Goal: Task Accomplishment & Management: Complete application form

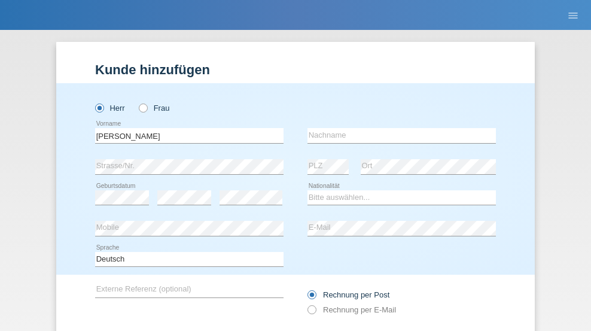
type input "[PERSON_NAME]"
click at [397, 128] on input "text" at bounding box center [402, 135] width 189 height 15
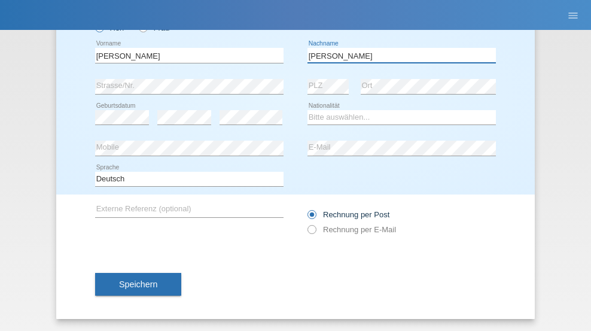
type input "Hofmann"
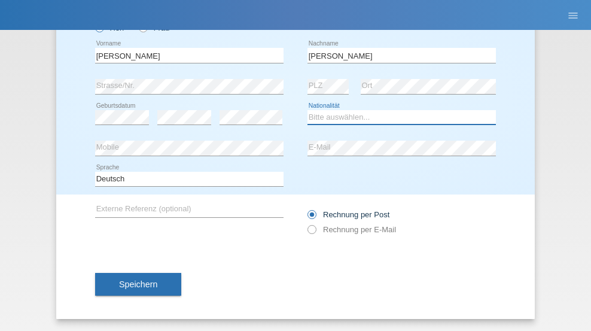
select select "CH"
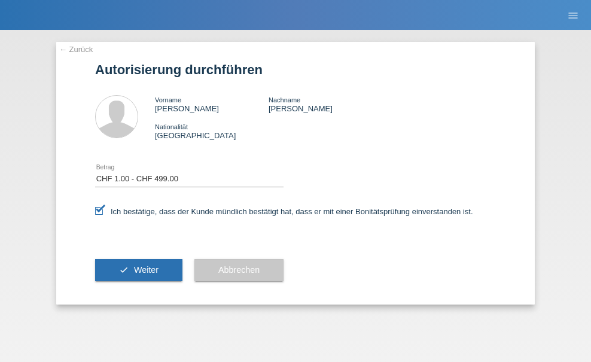
select select "1"
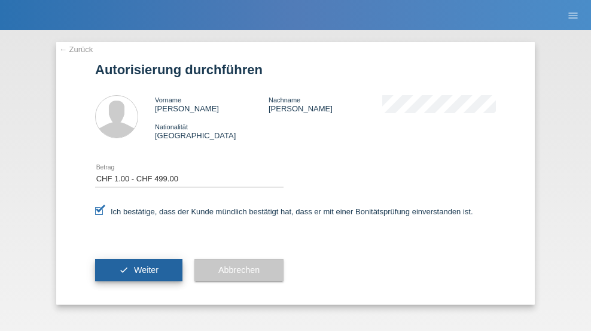
click at [139, 270] on span "Weiter" at bounding box center [146, 270] width 25 height 10
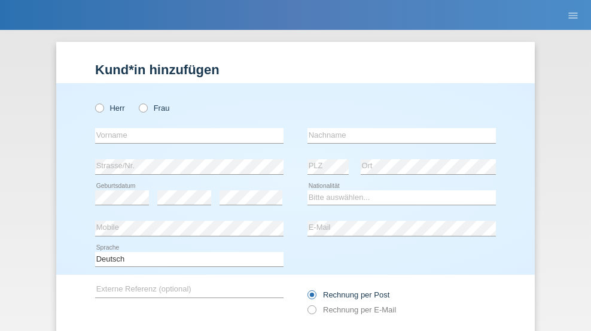
radio input "true"
click at [185, 128] on input "text" at bounding box center [189, 135] width 189 height 15
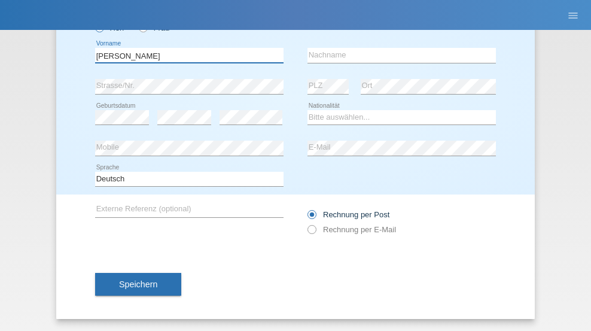
type input "[PERSON_NAME]"
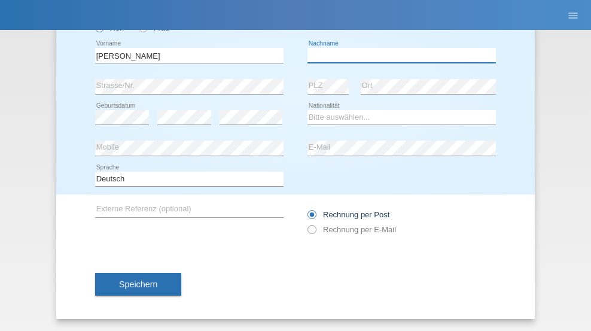
click at [397, 55] on input "text" at bounding box center [402, 55] width 189 height 15
type input "Hofmann"
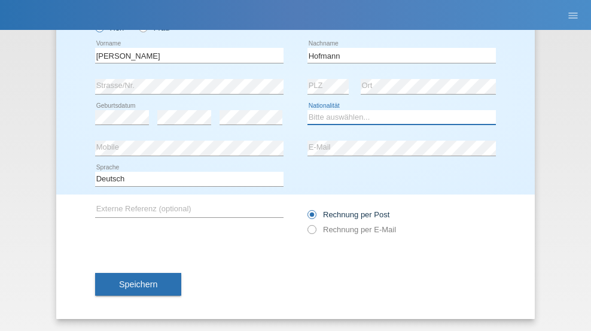
select select "CH"
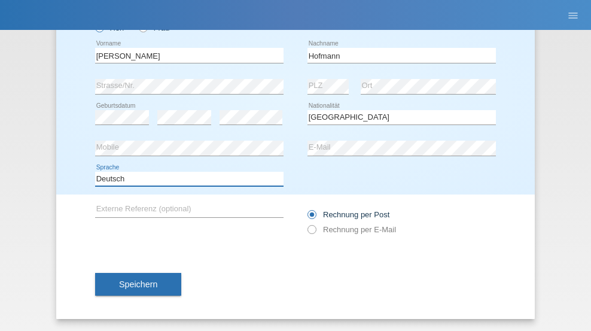
select select "en"
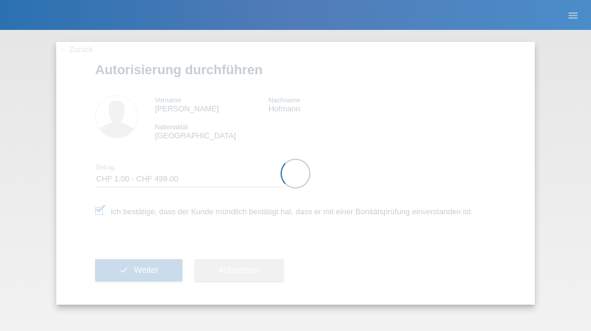
select select "1"
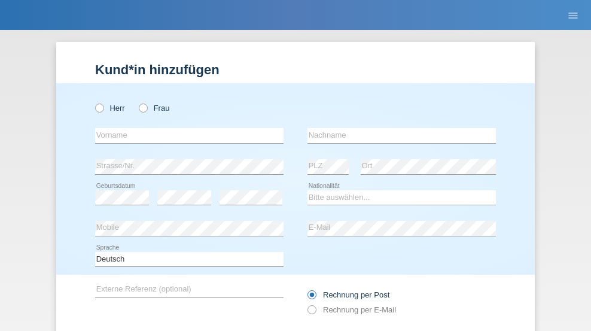
radio input "true"
click at [185, 128] on input "text" at bounding box center [189, 135] width 189 height 15
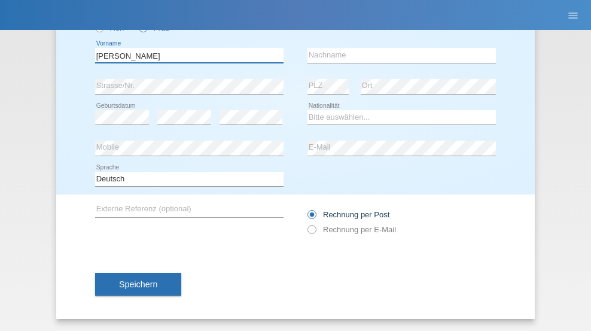
type input "[PERSON_NAME]"
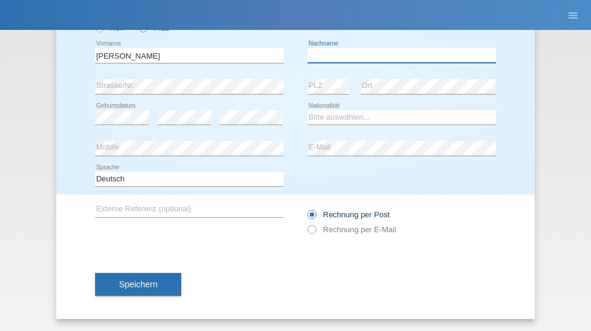
click at [397, 55] on input "text" at bounding box center [402, 55] width 189 height 15
type input "Costa sousa"
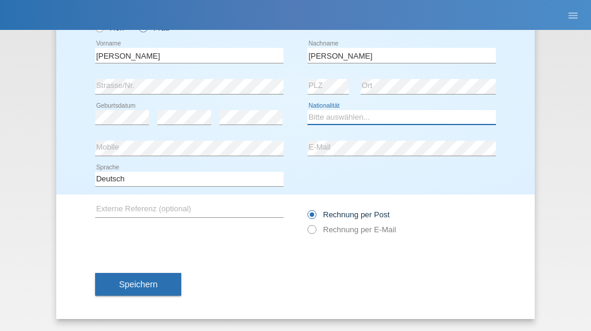
select select "BR"
select select "C"
select select "27"
select select "07"
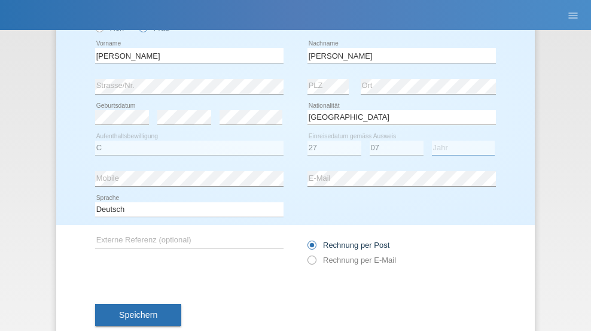
select select "2021"
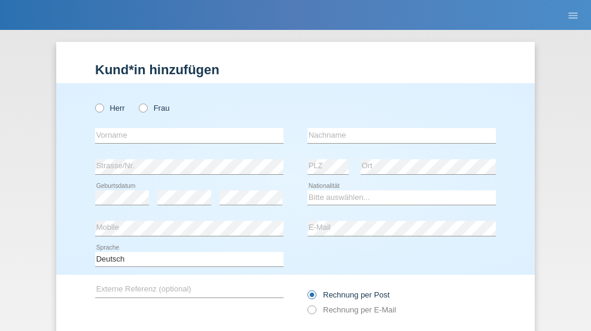
radio input "true"
click at [185, 128] on input "text" at bounding box center [189, 135] width 189 height 15
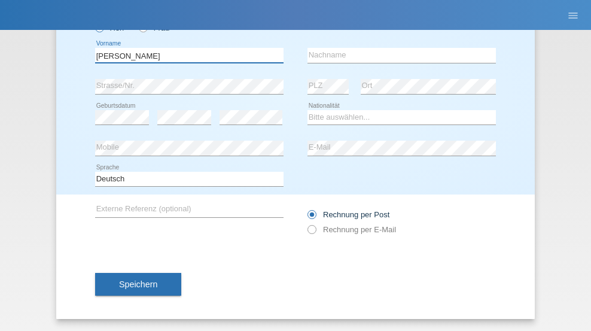
type input "[PERSON_NAME]"
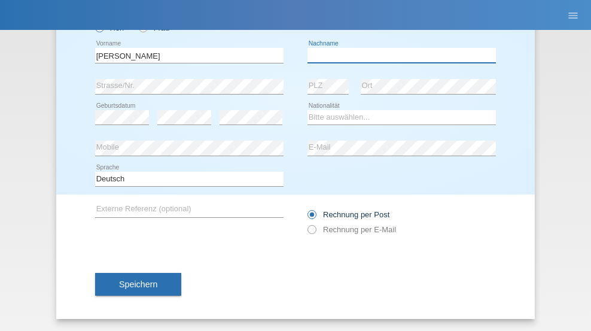
click at [397, 55] on input "text" at bounding box center [402, 55] width 189 height 15
type input "[PERSON_NAME]"
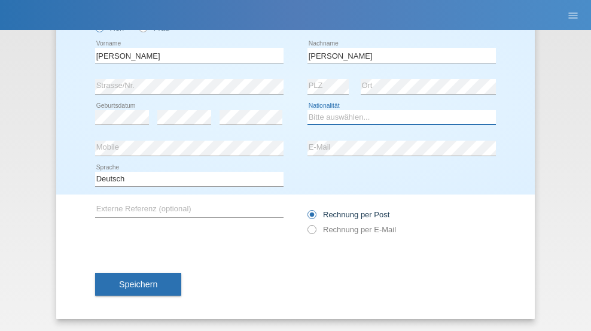
select select "PT"
select select "C"
select select "10"
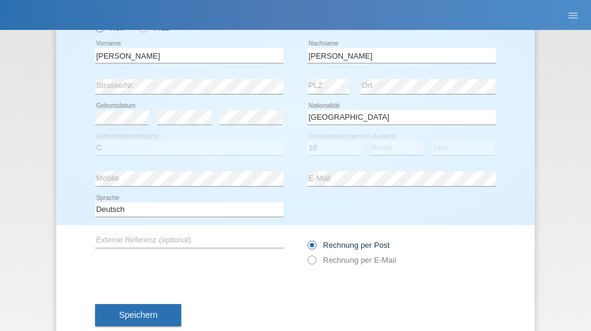
select select "09"
select select "2020"
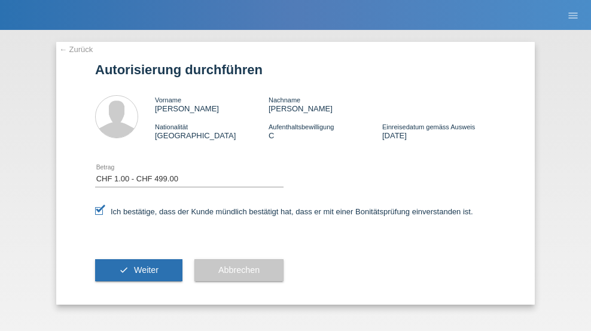
select select "1"
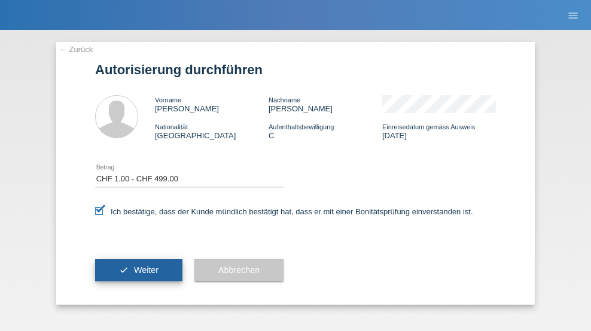
click at [139, 270] on span "Weiter" at bounding box center [146, 270] width 25 height 10
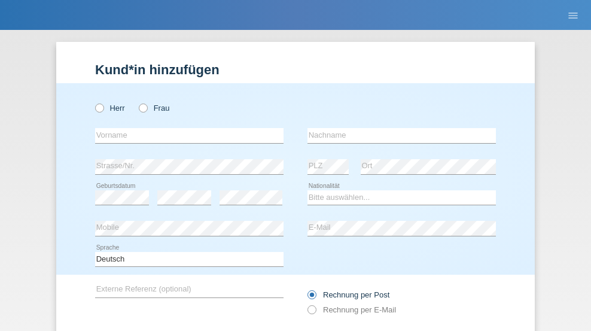
radio input "true"
click at [185, 128] on input "text" at bounding box center [189, 135] width 189 height 15
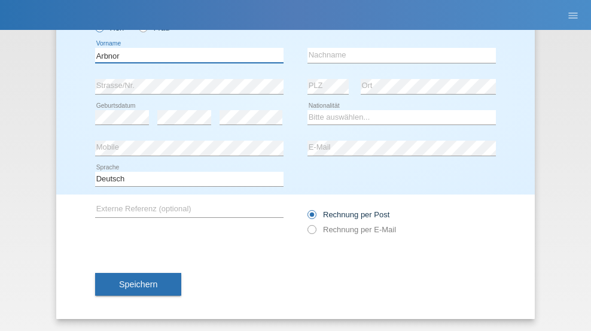
type input "Arbnor"
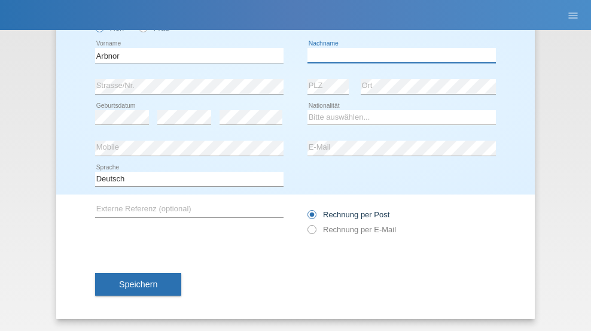
click at [397, 55] on input "text" at bounding box center [402, 55] width 189 height 15
type input "[DEMOGRAPHIC_DATA]"
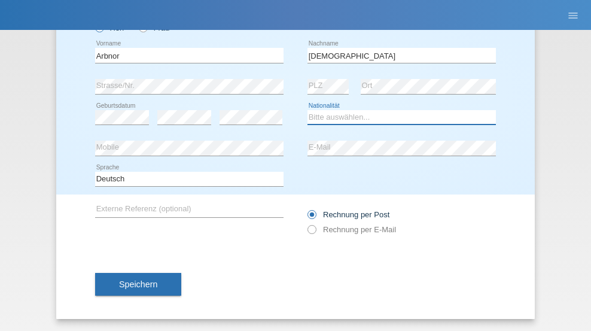
select select "IT"
select select "C"
select select "24"
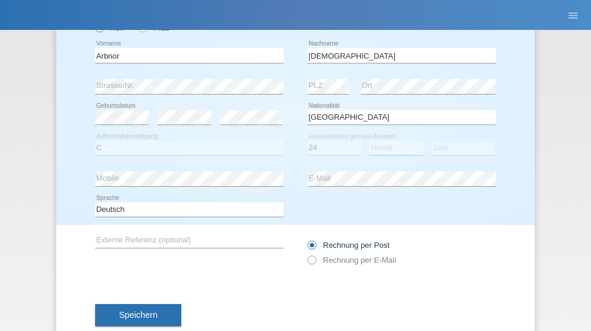
select select "08"
select select "2014"
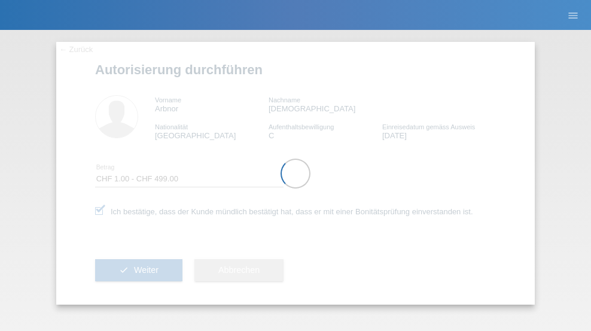
select select "1"
